Goal: Navigation & Orientation: Find specific page/section

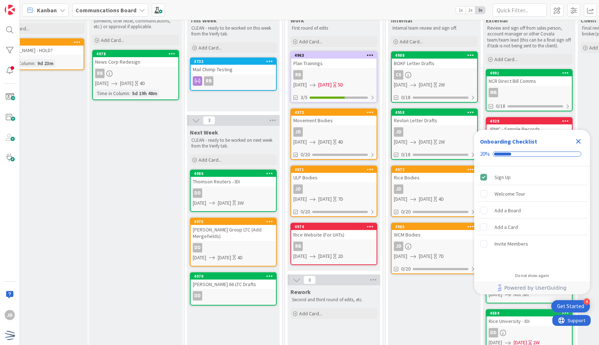
scroll to position [44, 30]
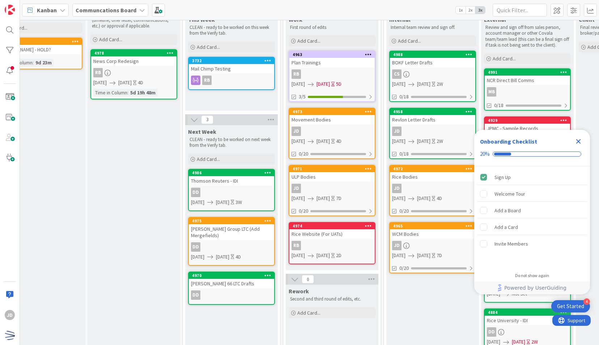
click at [579, 141] on icon "Close Checklist" at bounding box center [578, 141] width 9 height 9
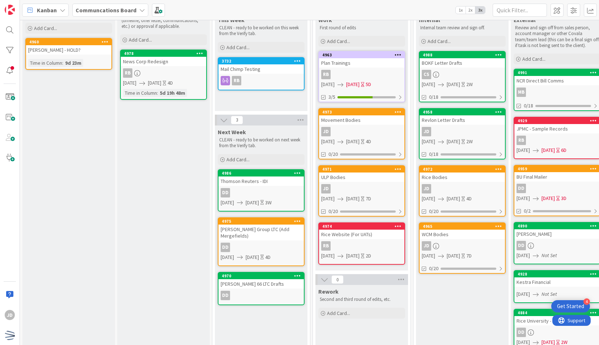
scroll to position [42, 0]
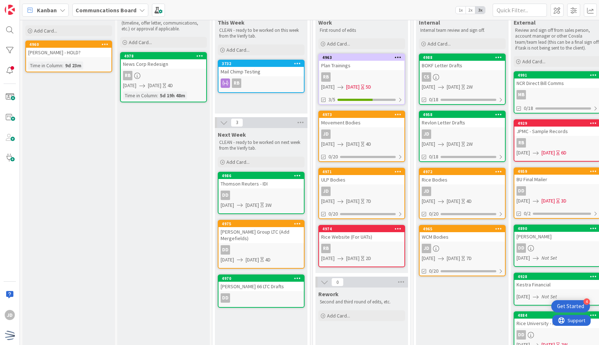
click at [264, 185] on div "Thomson Reuters - IDI" at bounding box center [260, 183] width 85 height 9
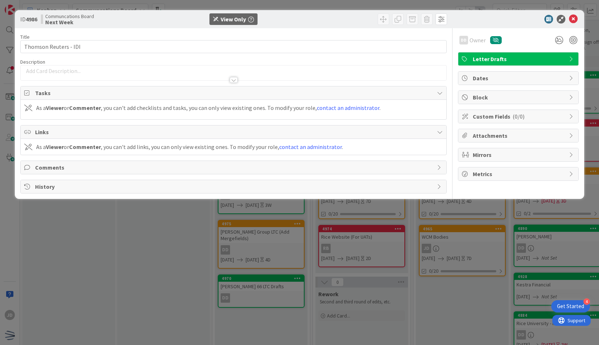
click at [233, 84] on div "Title 21 / 128 Thomson Reuters - IDI Description DD Owner Letter Drafts Tasks A…" at bounding box center [233, 110] width 426 height 165
click at [233, 76] on div at bounding box center [233, 77] width 425 height 8
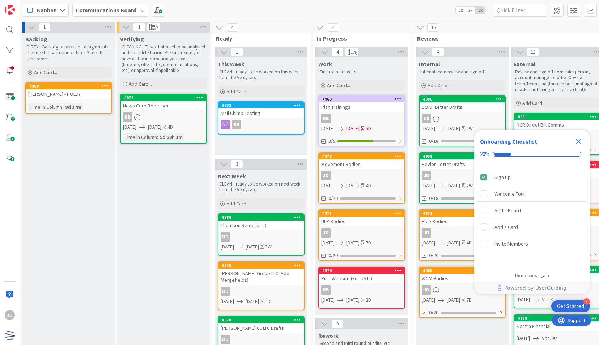
click at [250, 227] on div "Thomson Reuters - IDI" at bounding box center [260, 225] width 85 height 9
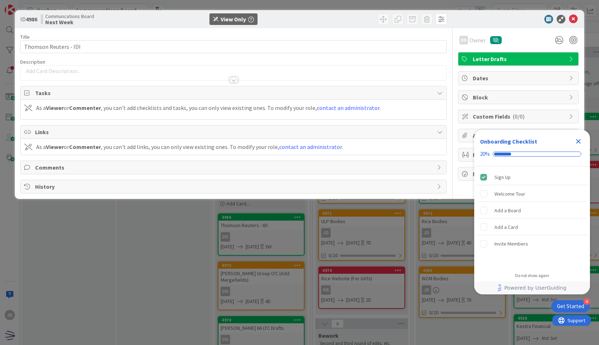
click at [576, 144] on icon "Close Checklist" at bounding box center [578, 141] width 9 height 9
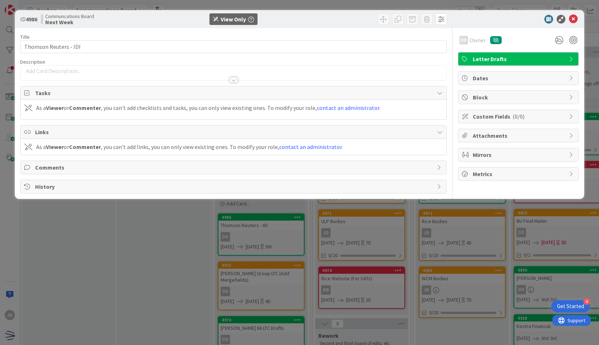
click at [232, 77] on div at bounding box center [234, 80] width 8 height 6
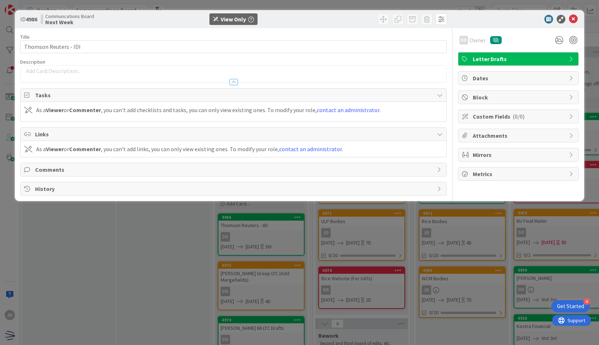
click at [232, 77] on div at bounding box center [233, 79] width 425 height 8
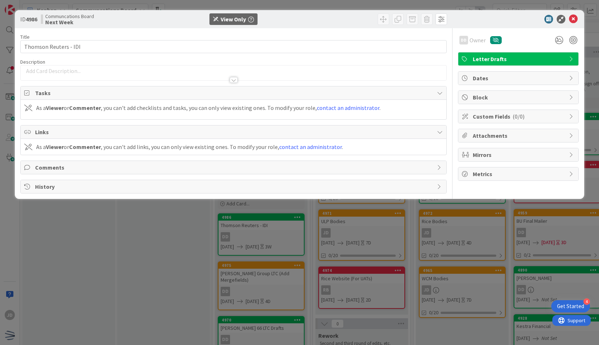
click at [554, 63] on span "Letter Drafts" at bounding box center [518, 59] width 93 height 9
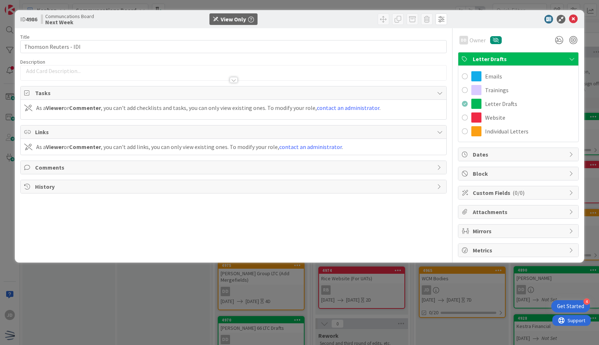
click at [551, 58] on span "Letter Drafts" at bounding box center [518, 59] width 93 height 9
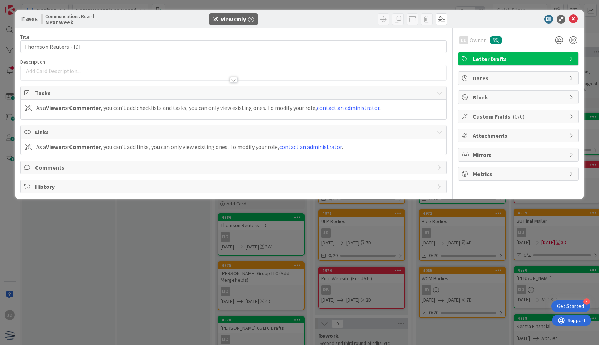
click at [539, 137] on span "Attachments" at bounding box center [518, 135] width 93 height 9
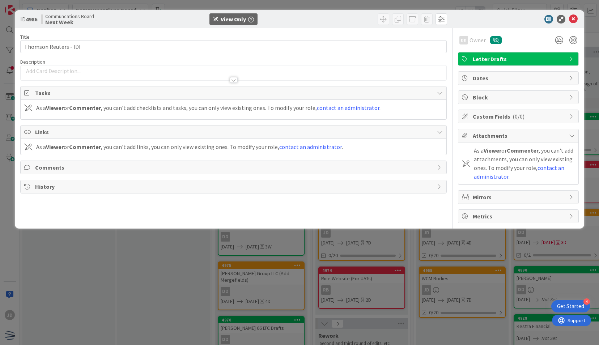
click at [539, 137] on span "Attachments" at bounding box center [518, 135] width 93 height 9
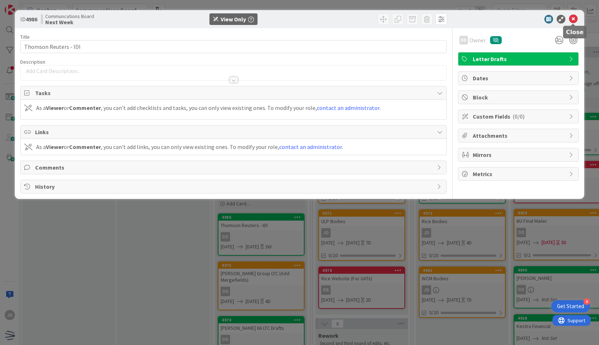
click at [574, 19] on icon at bounding box center [573, 19] width 9 height 9
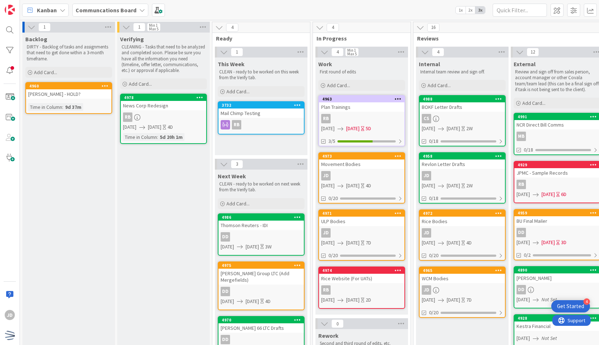
click at [371, 225] on div "ULP Bodies" at bounding box center [361, 221] width 85 height 9
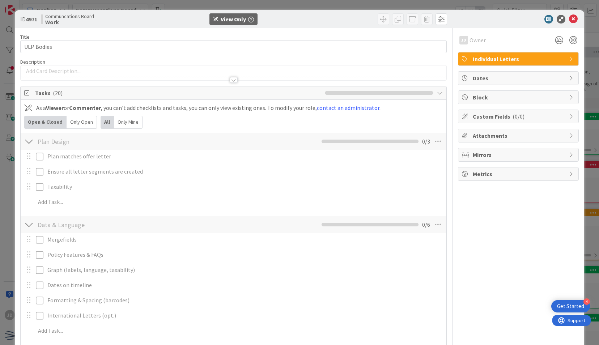
click at [249, 18] on icon "button" at bounding box center [251, 20] width 6 height 6
click at [283, 68] on p at bounding box center [233, 71] width 418 height 8
click at [569, 21] on icon at bounding box center [573, 19] width 9 height 9
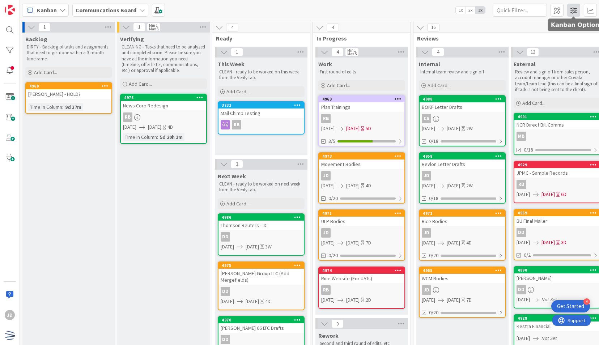
click at [568, 8] on span at bounding box center [573, 10] width 13 height 13
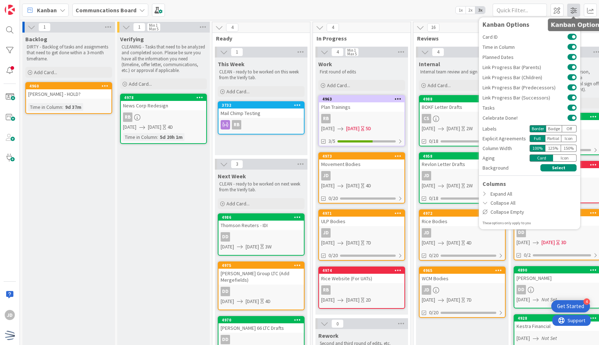
click at [568, 8] on span at bounding box center [573, 10] width 13 height 13
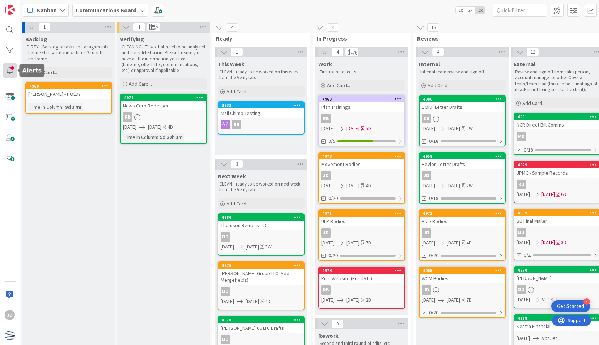
click at [13, 73] on div at bounding box center [10, 70] width 14 height 14
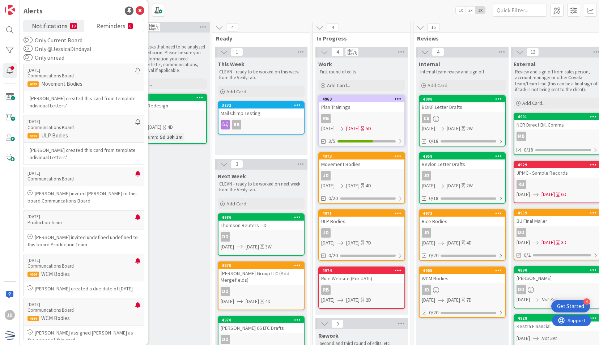
click at [210, 164] on div "1 Min 1 Max 5 Verifying CLEANING - Tasks that need to be analyzed and completed…" at bounding box center [163, 309] width 95 height 575
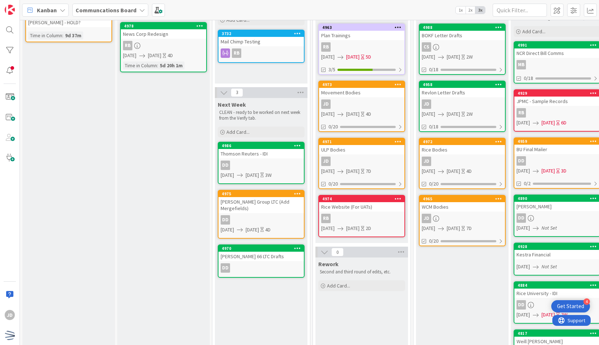
scroll to position [74, 0]
